Goal: Information Seeking & Learning: Learn about a topic

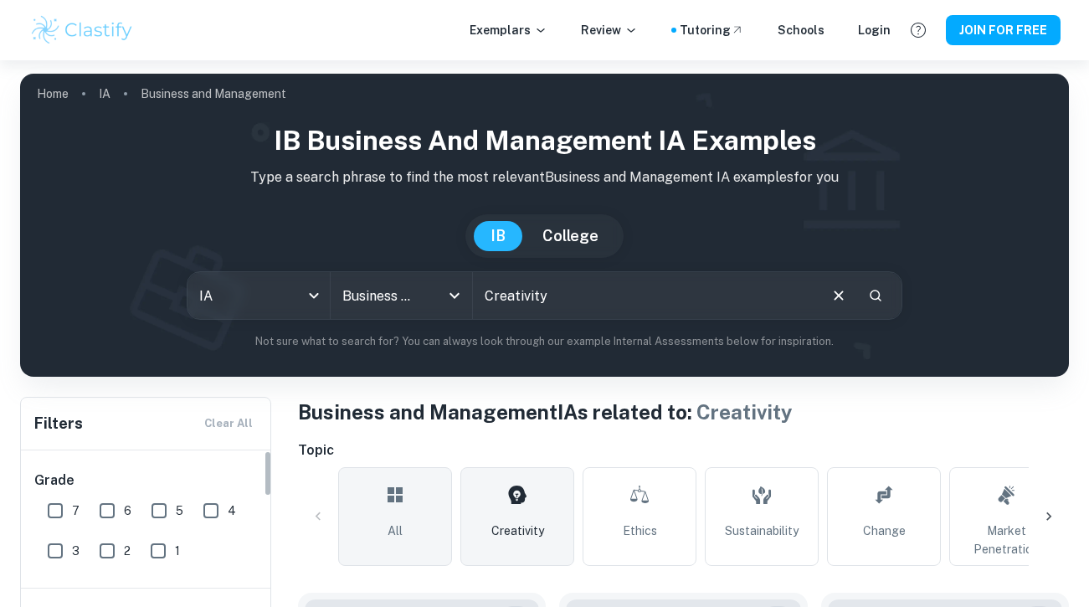
click at [59, 508] on input "7" at bounding box center [55, 510] width 33 height 33
checkbox input "true"
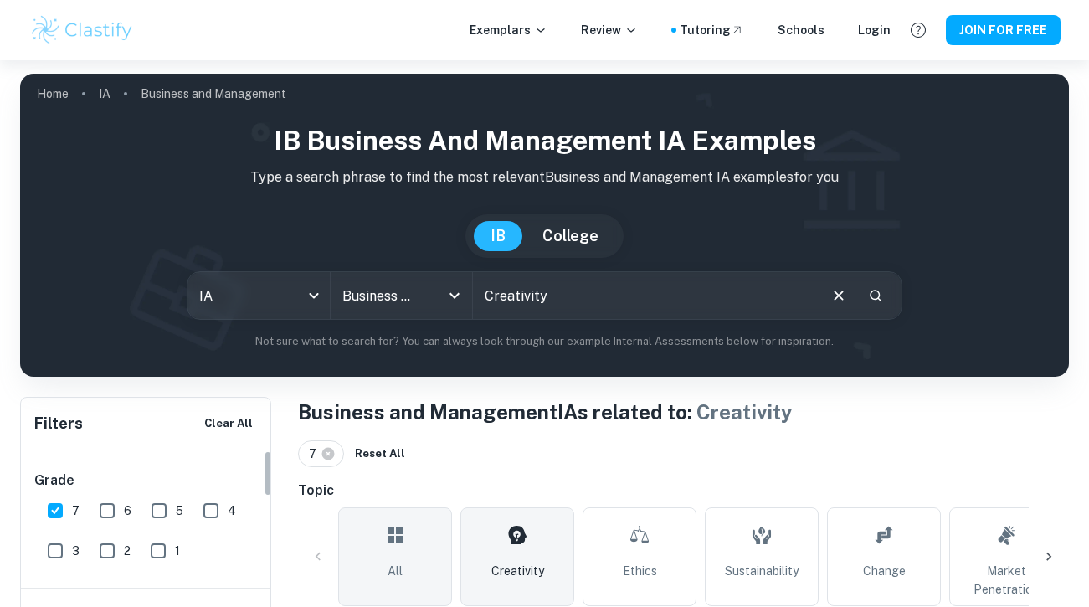
scroll to position [406, 0]
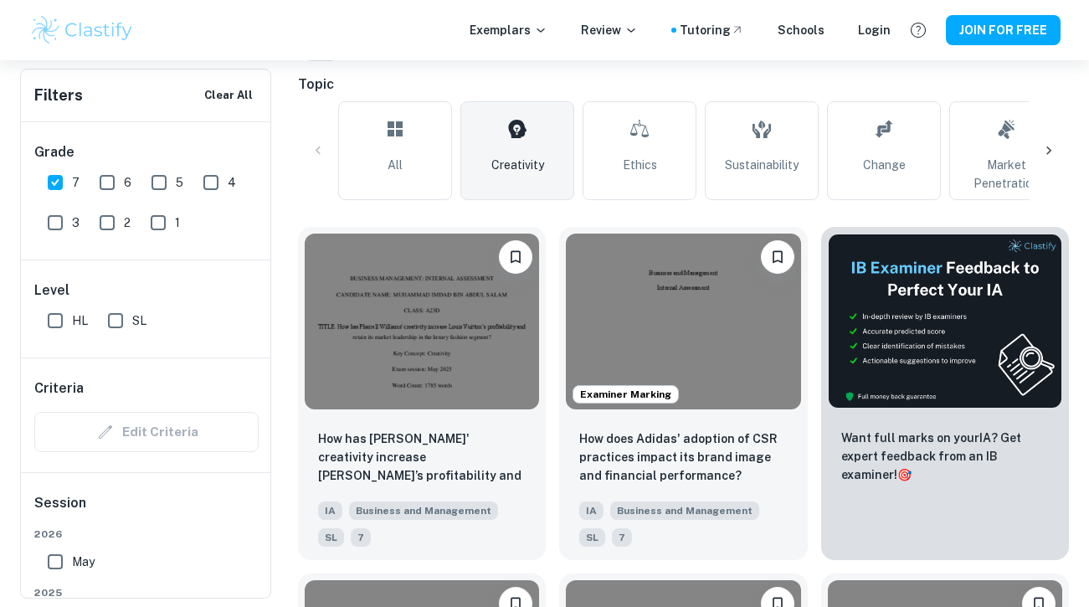
click at [58, 325] on input "HL" at bounding box center [55, 320] width 33 height 33
checkbox input "true"
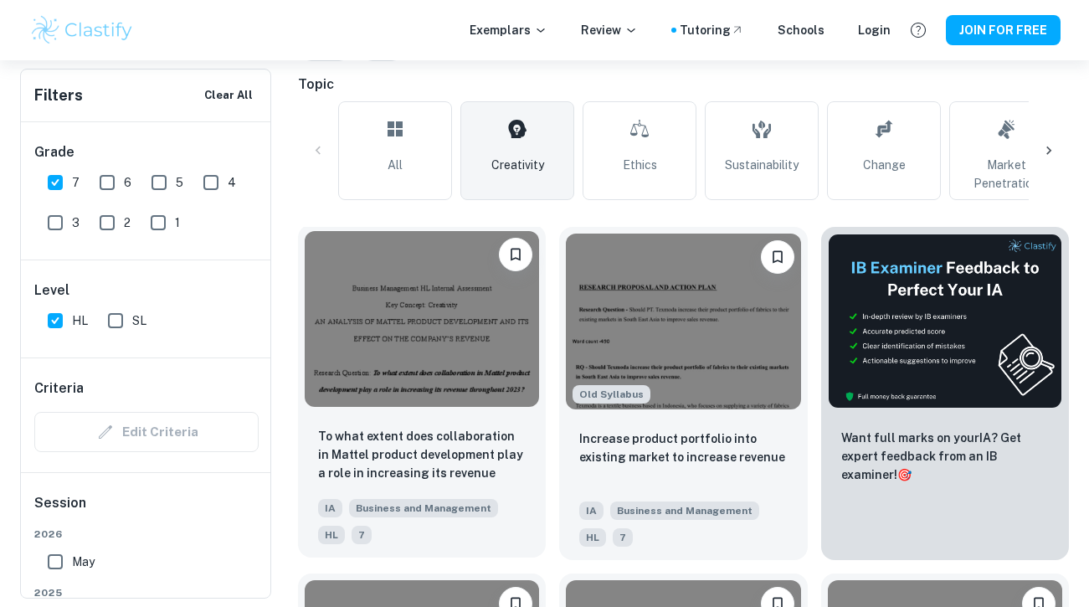
click at [351, 388] on img at bounding box center [422, 319] width 234 height 176
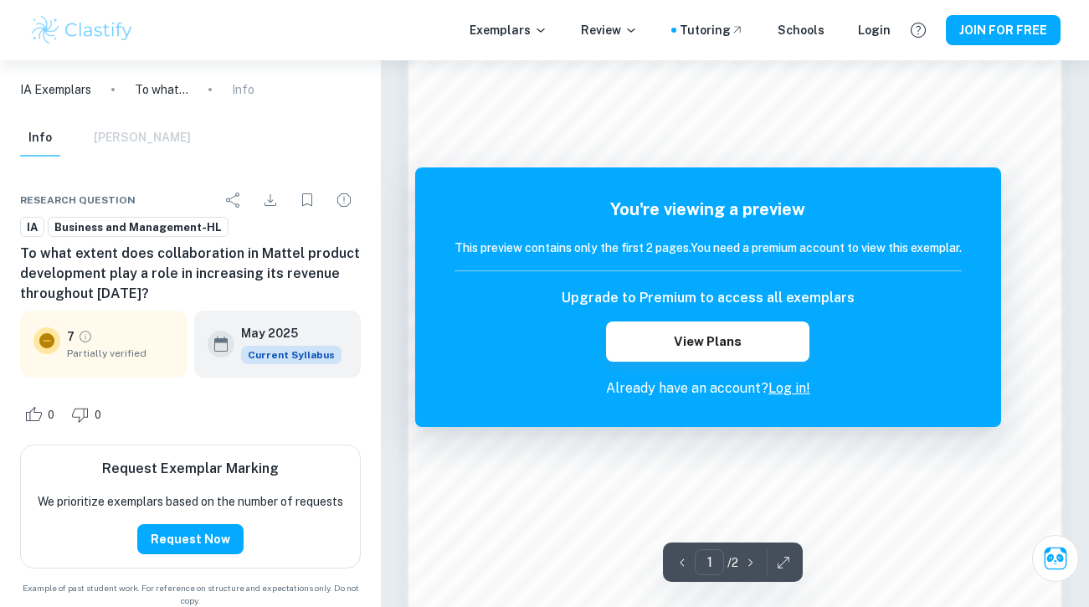
scroll to position [1439, 0]
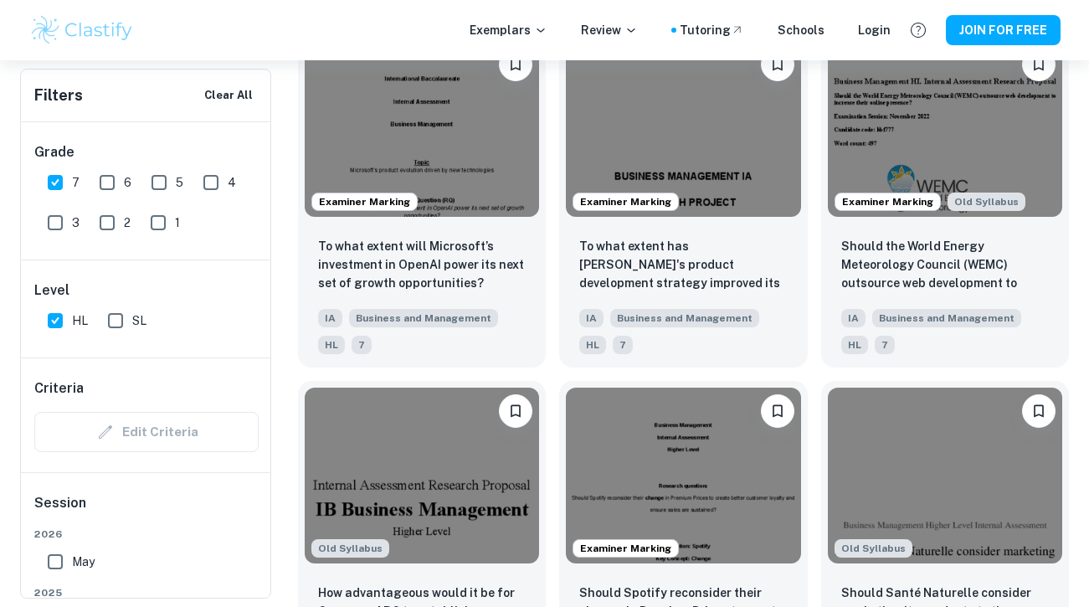
scroll to position [2084, 0]
